Goal: Task Accomplishment & Management: Complete application form

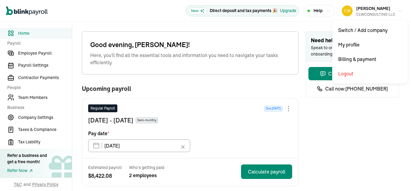
click at [371, 14] on div "CLWCONSULTING LLC" at bounding box center [375, 14] width 39 height 5
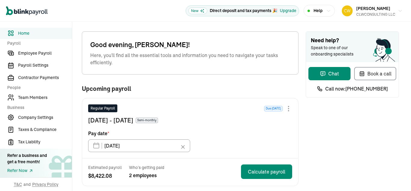
click at [21, 169] on div "Refer Now" at bounding box center [27, 170] width 40 height 6
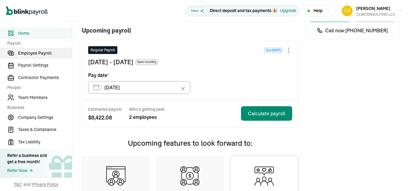
scroll to position [58, 0]
click at [44, 56] on span "Employee Payroll" at bounding box center [45, 53] width 54 height 6
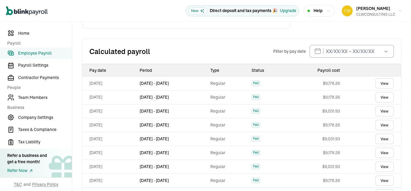
scroll to position [127, 0]
click at [380, 83] on link "View" at bounding box center [384, 83] width 19 height 11
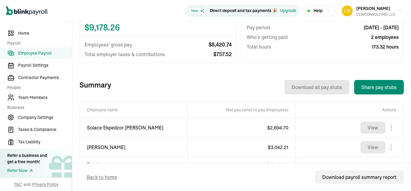
scroll to position [169, 0]
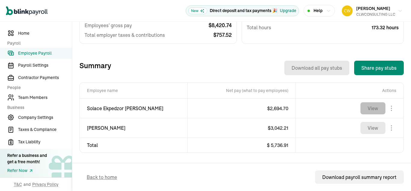
click at [372, 105] on button "View" at bounding box center [373, 108] width 25 height 12
click at [41, 121] on link "Company Settings" at bounding box center [36, 117] width 72 height 11
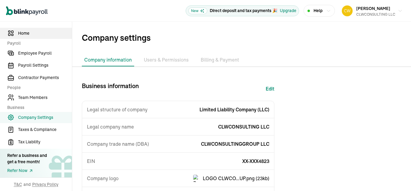
click at [23, 30] on span "Home" at bounding box center [45, 33] width 54 height 6
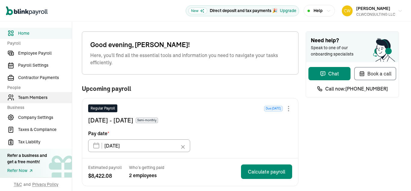
click at [39, 100] on span "Team Members" at bounding box center [45, 97] width 54 height 6
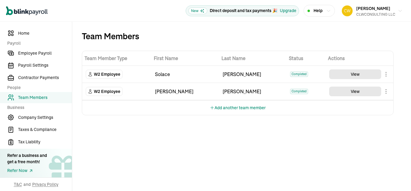
click at [386, 72] on body "Open main menu New Direct deposit and tax payments 🎉 Upgrade Help Carl Williams…" at bounding box center [205, 95] width 411 height 191
click at [348, 75] on button "View" at bounding box center [355, 74] width 52 height 10
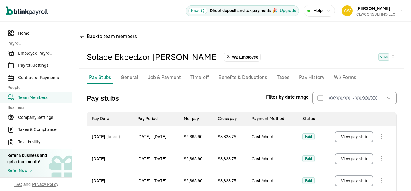
click at [127, 79] on p "General" at bounding box center [129, 77] width 17 height 8
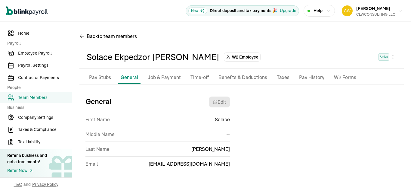
click at [161, 82] on li "Job & Payment" at bounding box center [164, 77] width 38 height 13
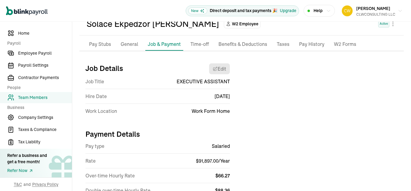
scroll to position [33, 0]
click at [282, 46] on p "Taxes" at bounding box center [283, 45] width 13 height 8
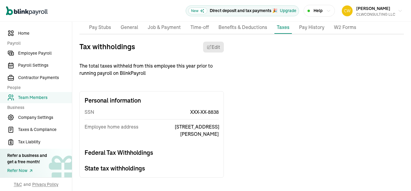
scroll to position [0, 0]
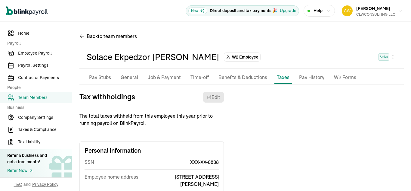
click at [315, 76] on p "Pay History" at bounding box center [311, 77] width 25 height 8
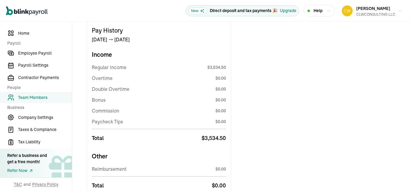
scroll to position [71, 0]
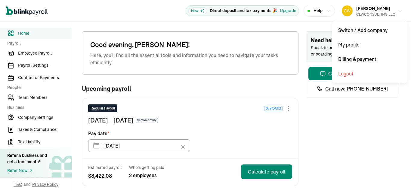
click at [371, 14] on div "CLWCONSULTING LLC" at bounding box center [375, 14] width 39 height 5
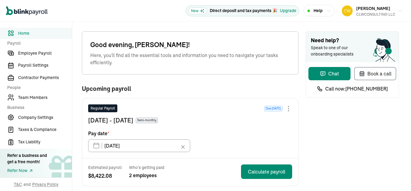
click at [21, 169] on div "Refer Now" at bounding box center [27, 170] width 40 height 6
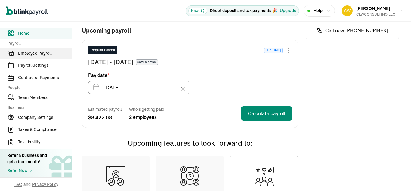
scroll to position [58, 0]
click at [44, 56] on span "Employee Payroll" at bounding box center [45, 53] width 54 height 6
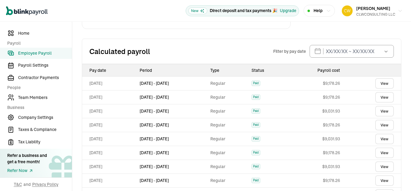
scroll to position [127, 0]
click at [380, 83] on link "View" at bounding box center [384, 83] width 19 height 11
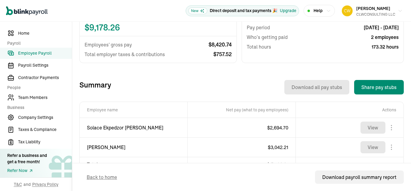
scroll to position [169, 0]
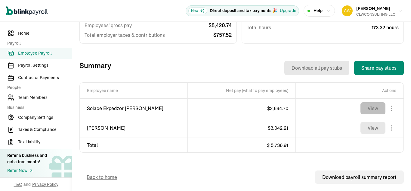
click at [372, 105] on button "View" at bounding box center [373, 108] width 25 height 12
click at [41, 121] on link "Company Settings" at bounding box center [36, 117] width 72 height 11
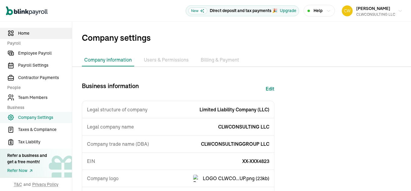
click at [23, 30] on span "Home" at bounding box center [45, 33] width 54 height 6
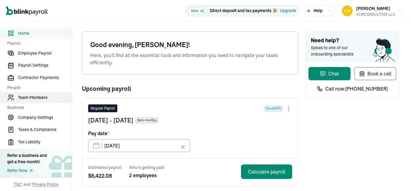
click at [39, 100] on span "Team Members" at bounding box center [45, 97] width 54 height 6
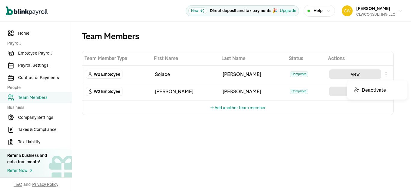
click at [386, 72] on body "Open main menu New Direct deposit and tax payments 🎉 Upgrade Help Carl Williams…" at bounding box center [205, 95] width 411 height 191
click at [348, 75] on button "View" at bounding box center [355, 74] width 52 height 10
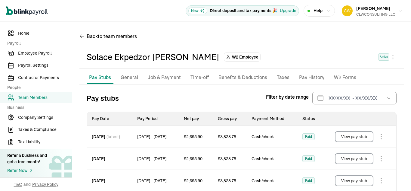
click at [127, 79] on p "General" at bounding box center [129, 77] width 17 height 8
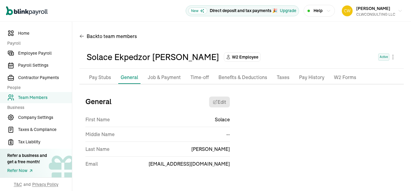
click at [161, 82] on li "Job & Payment" at bounding box center [164, 77] width 38 height 13
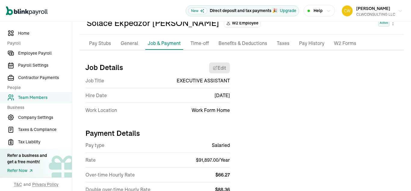
scroll to position [33, 0]
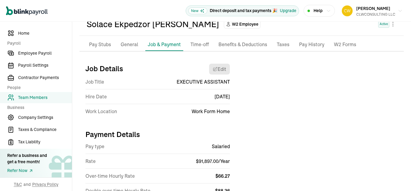
click at [282, 46] on p "Taxes" at bounding box center [283, 45] width 13 height 8
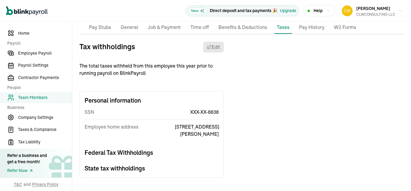
scroll to position [0, 0]
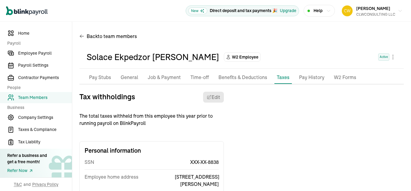
click at [315, 76] on p "Pay History" at bounding box center [311, 77] width 25 height 8
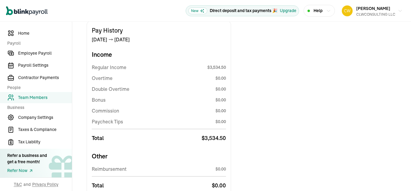
scroll to position [71, 0]
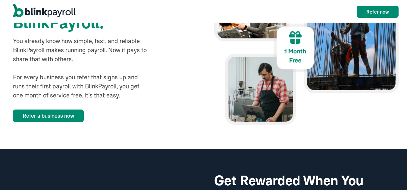
scroll to position [69, 0]
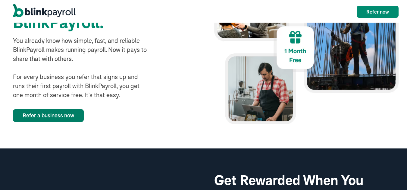
click at [69, 113] on link "Refer a business now" at bounding box center [48, 114] width 71 height 13
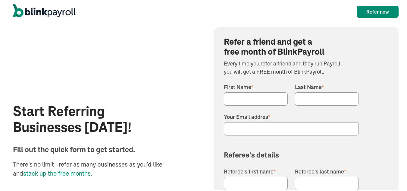
scroll to position [640, 0]
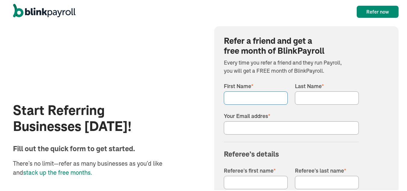
click at [241, 99] on input "First Name *" at bounding box center [256, 96] width 64 height 13
type input "Solace"
type input "Ekpedzor Williams"
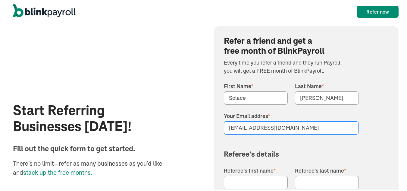
click at [293, 129] on input "esolace58@gmail.com" at bounding box center [291, 126] width 135 height 13
type input "e"
type input "ewoeprofessional@gmail.com"
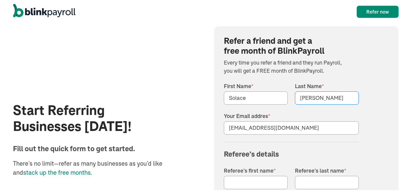
click at [320, 96] on input "Ekpedzor Williams" at bounding box center [327, 96] width 64 height 13
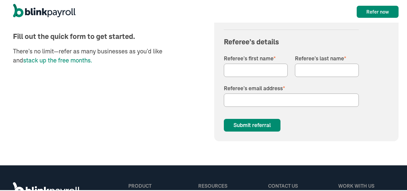
scroll to position [752, 0]
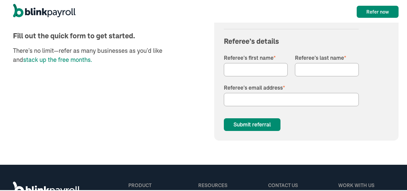
type input "Williams"
click at [258, 72] on input "Referee’s first name *" at bounding box center [256, 68] width 64 height 13
type input "CARL"
type input "Williams"
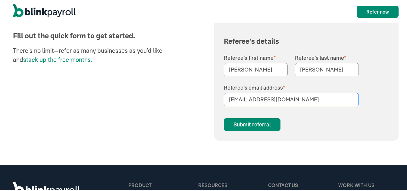
click at [287, 97] on input "carlw847@gmail.com" at bounding box center [291, 98] width 135 height 13
type input "cwilliams@clwconsultinggroup.com"
click at [255, 123] on input "Submit referral" at bounding box center [252, 123] width 57 height 13
type input "Please wait..."
